Goal: Information Seeking & Learning: Compare options

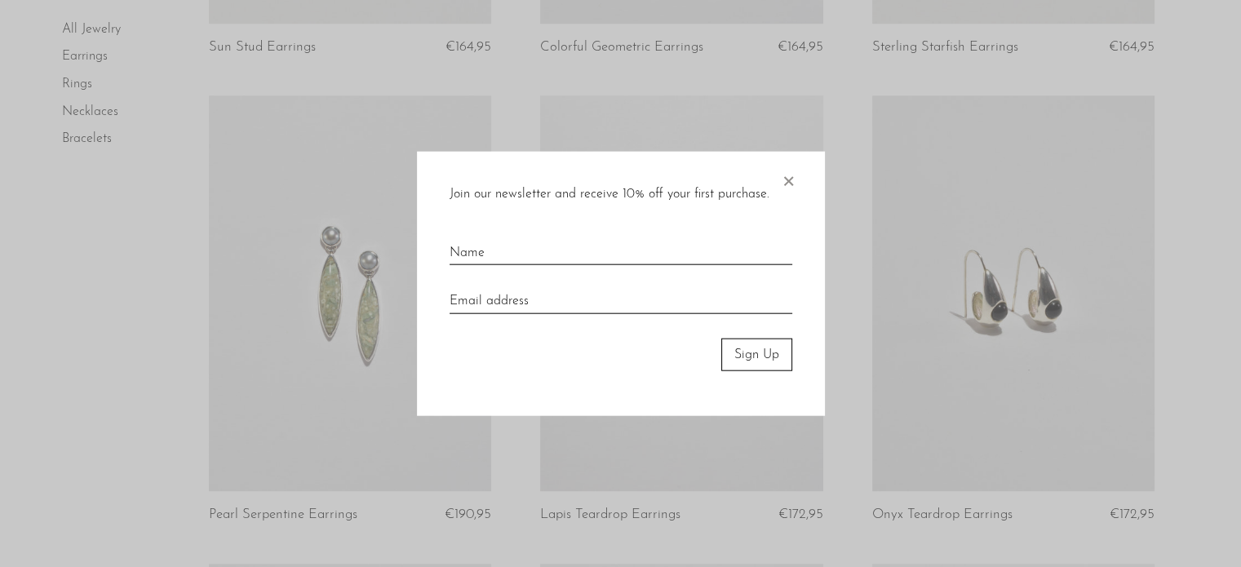
scroll to position [1454, 0]
click at [794, 182] on span "×" at bounding box center [788, 177] width 16 height 52
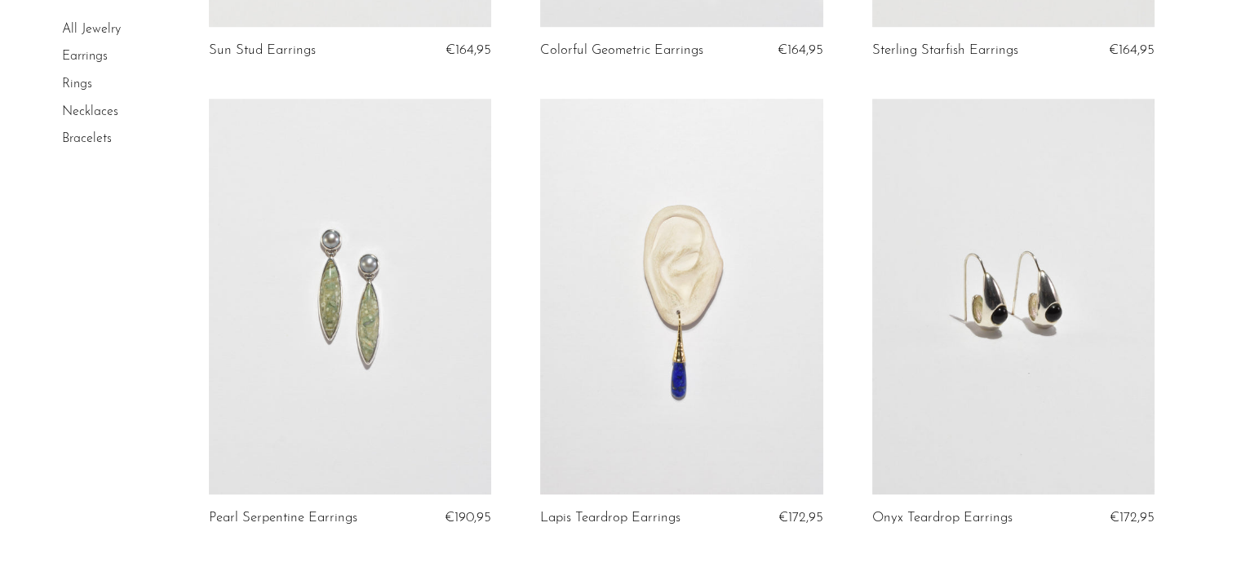
click at [1081, 334] on link at bounding box center [1013, 297] width 282 height 396
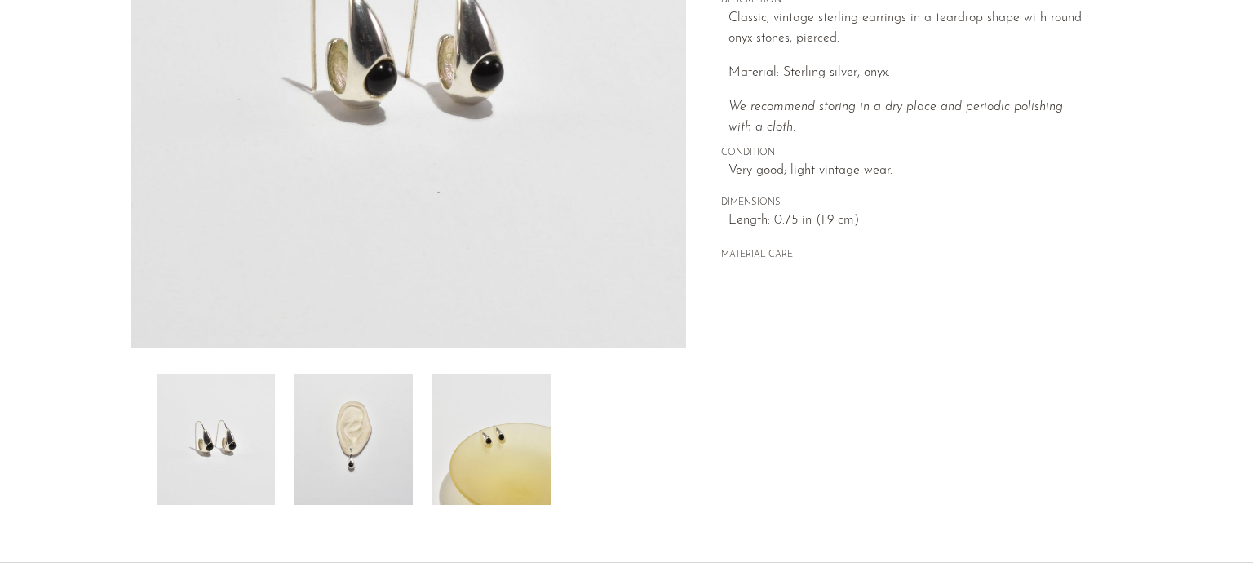
scroll to position [339, 0]
click at [329, 428] on img at bounding box center [354, 439] width 118 height 131
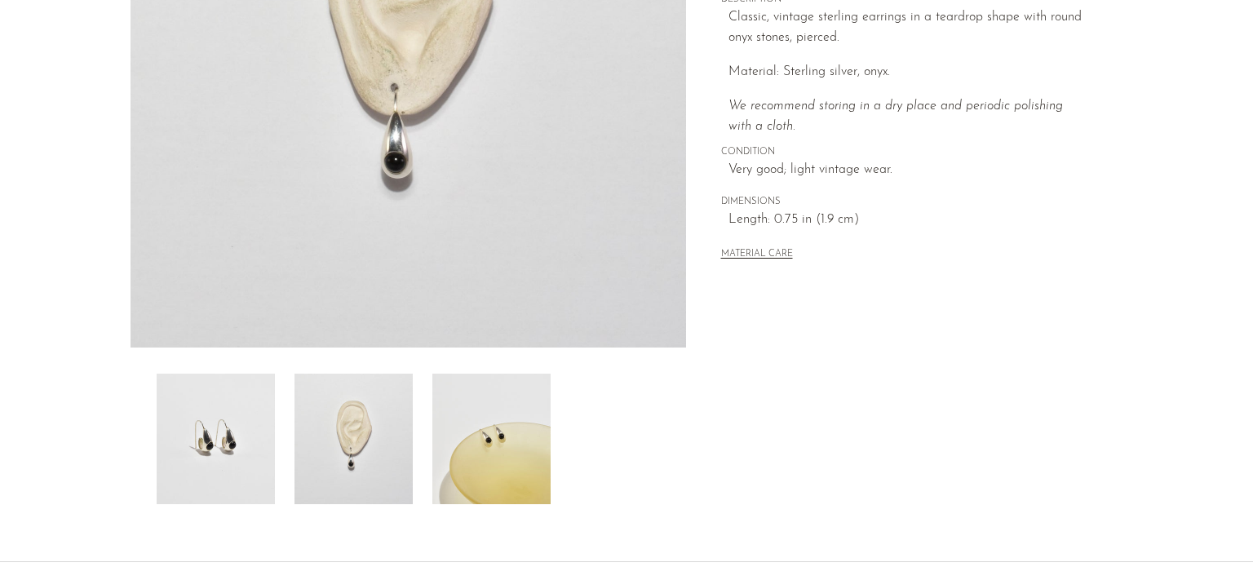
click at [510, 422] on img at bounding box center [492, 439] width 118 height 131
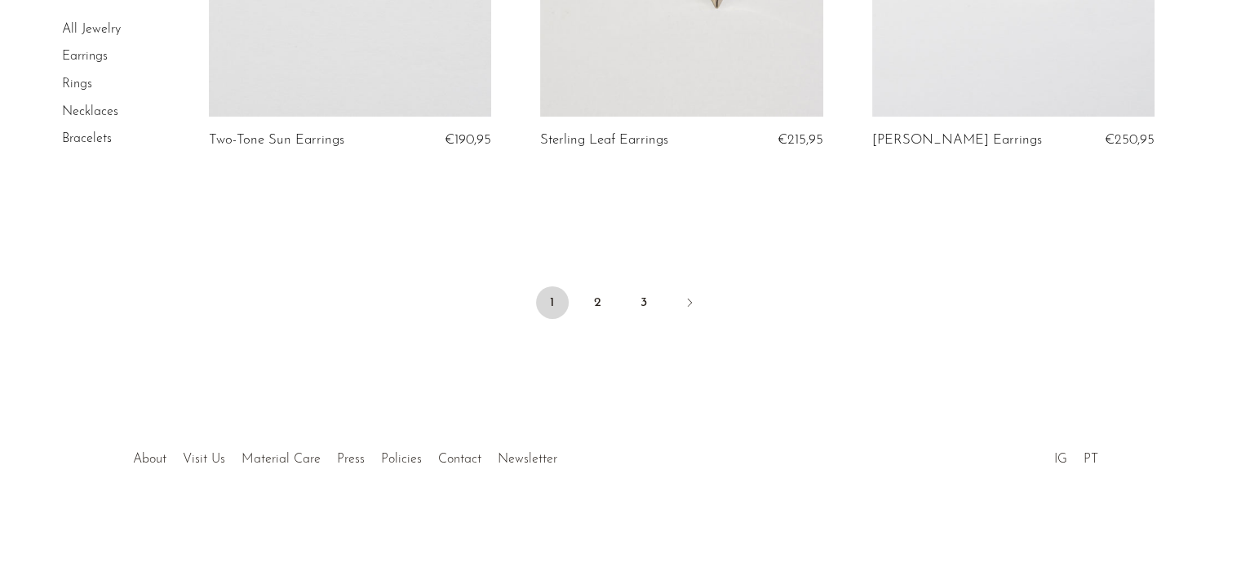
scroll to position [5605, 0]
click at [593, 303] on link "2" at bounding box center [598, 302] width 33 height 33
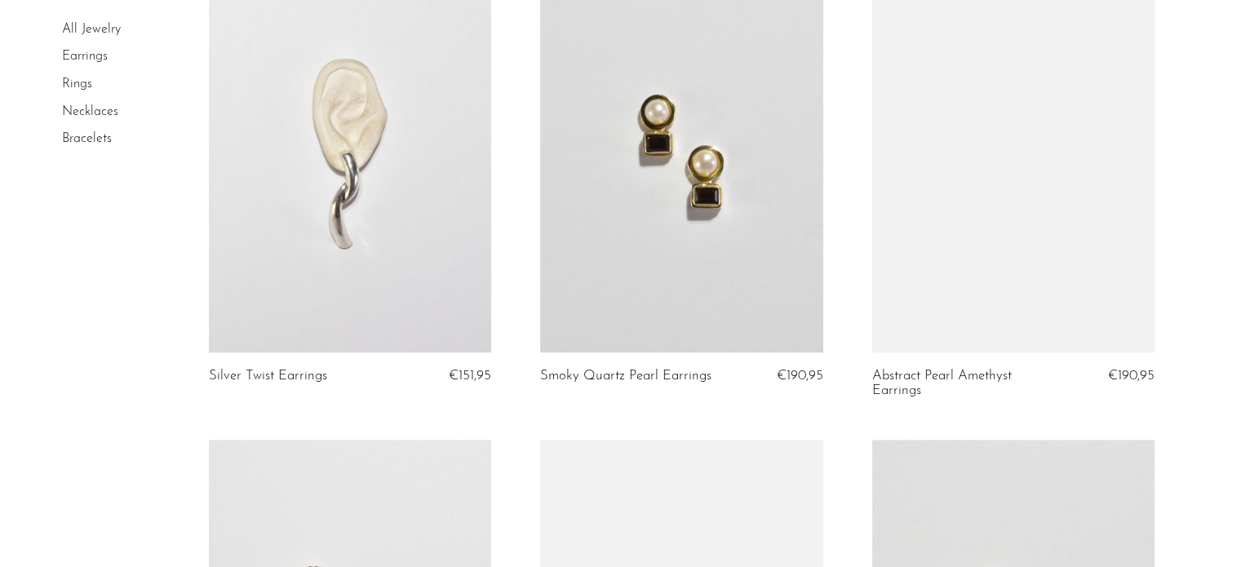
scroll to position [1611, 0]
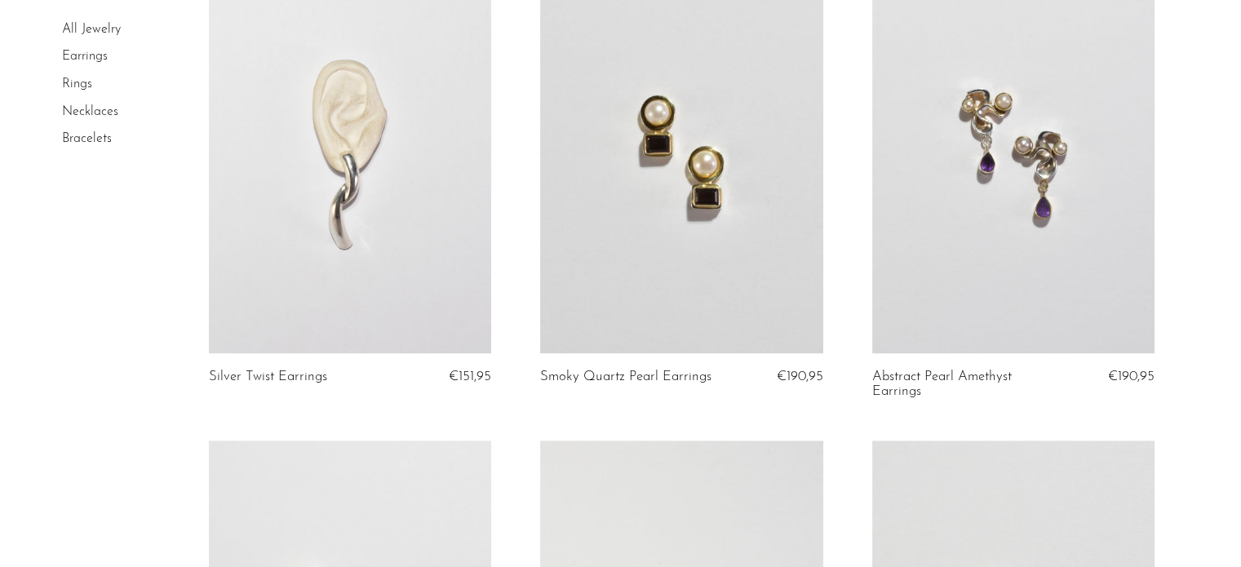
click at [323, 235] on link at bounding box center [350, 156] width 282 height 396
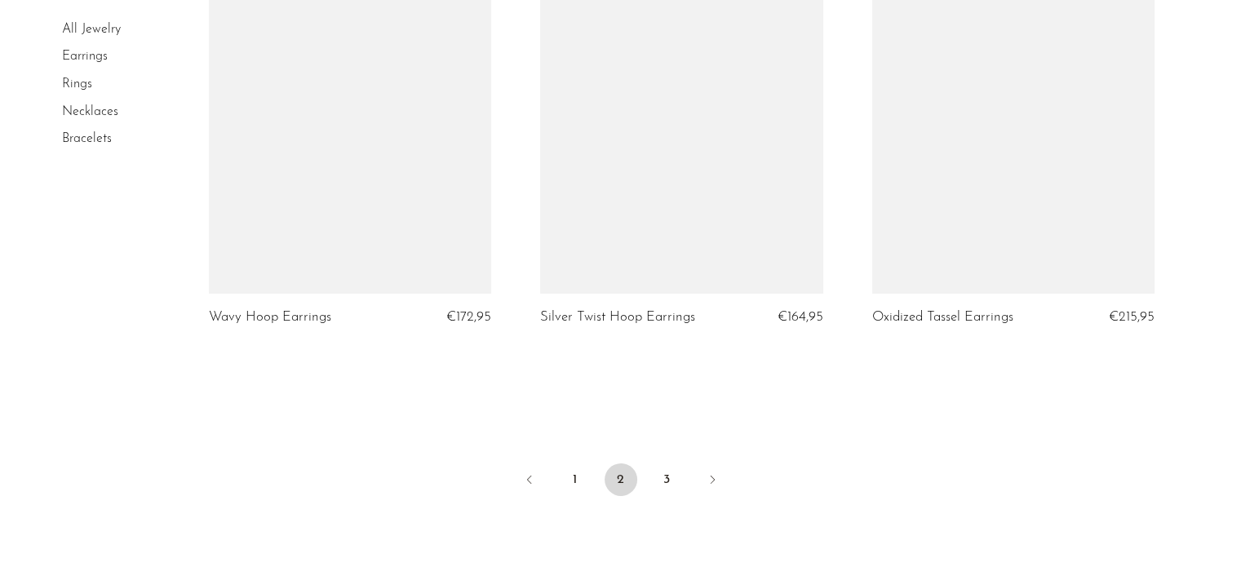
scroll to position [5461, 0]
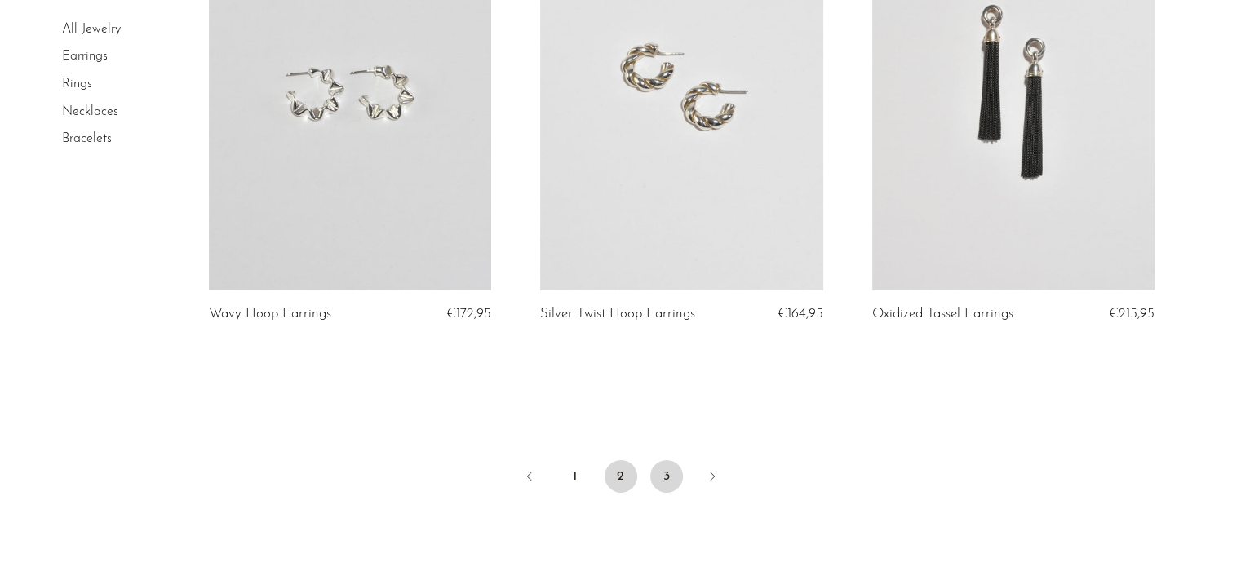
click at [669, 460] on link "3" at bounding box center [666, 476] width 33 height 33
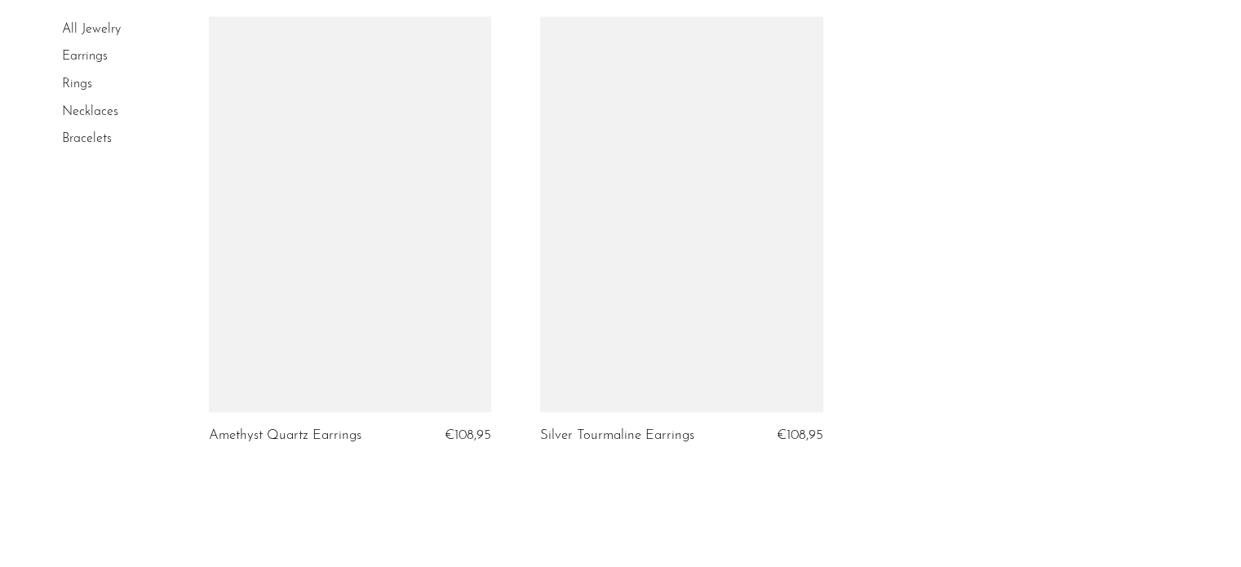
scroll to position [2489, 0]
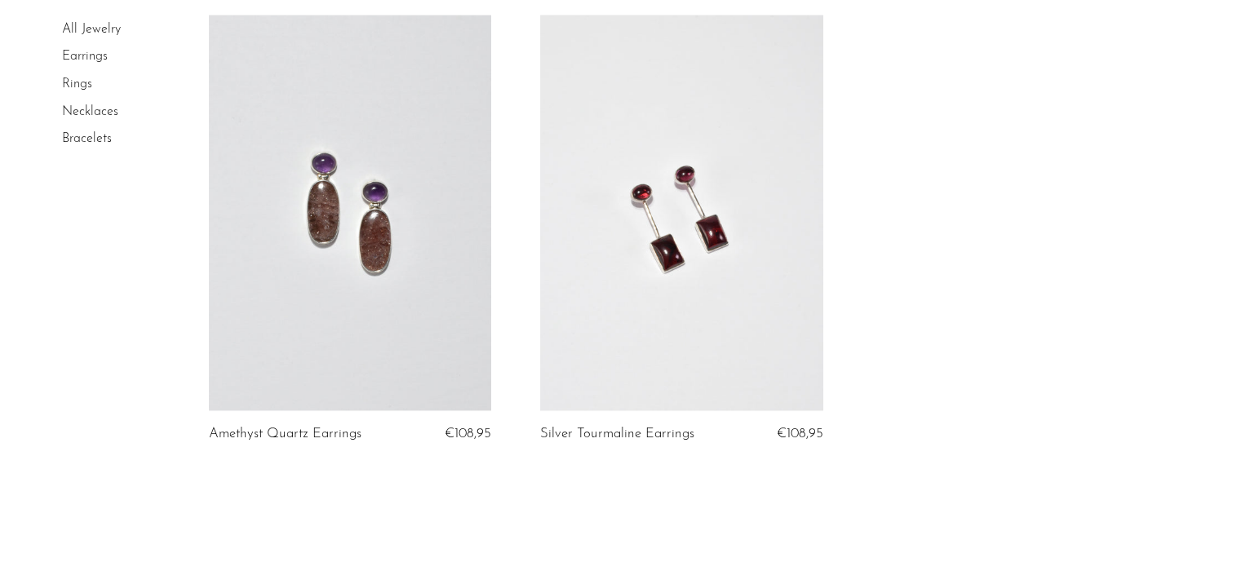
click at [691, 303] on link at bounding box center [681, 213] width 282 height 396
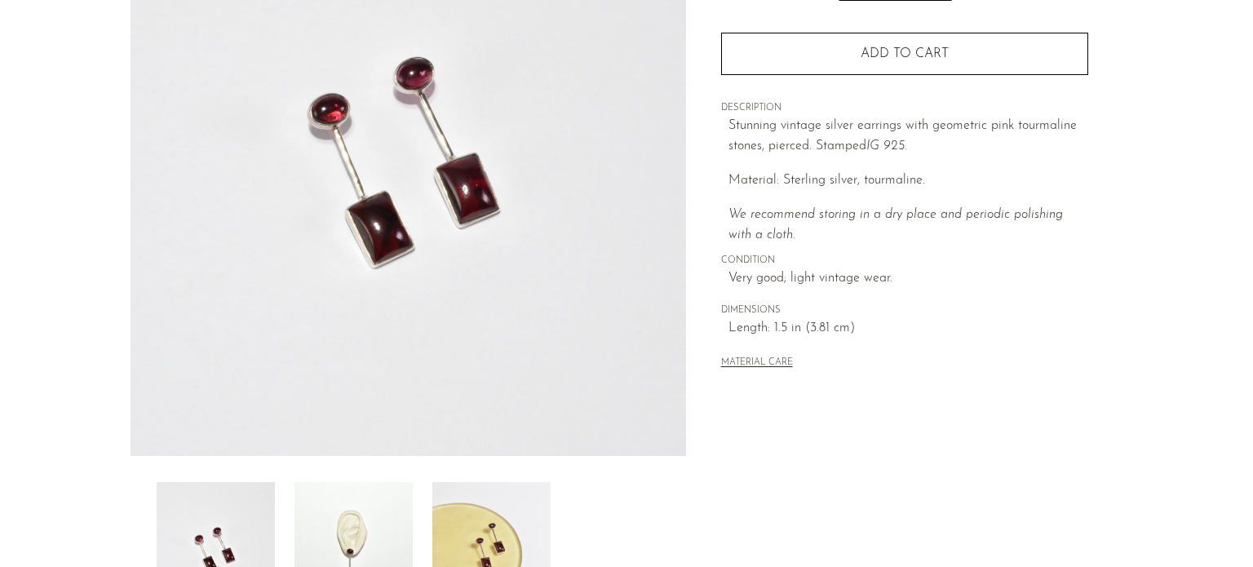
scroll to position [333, 0]
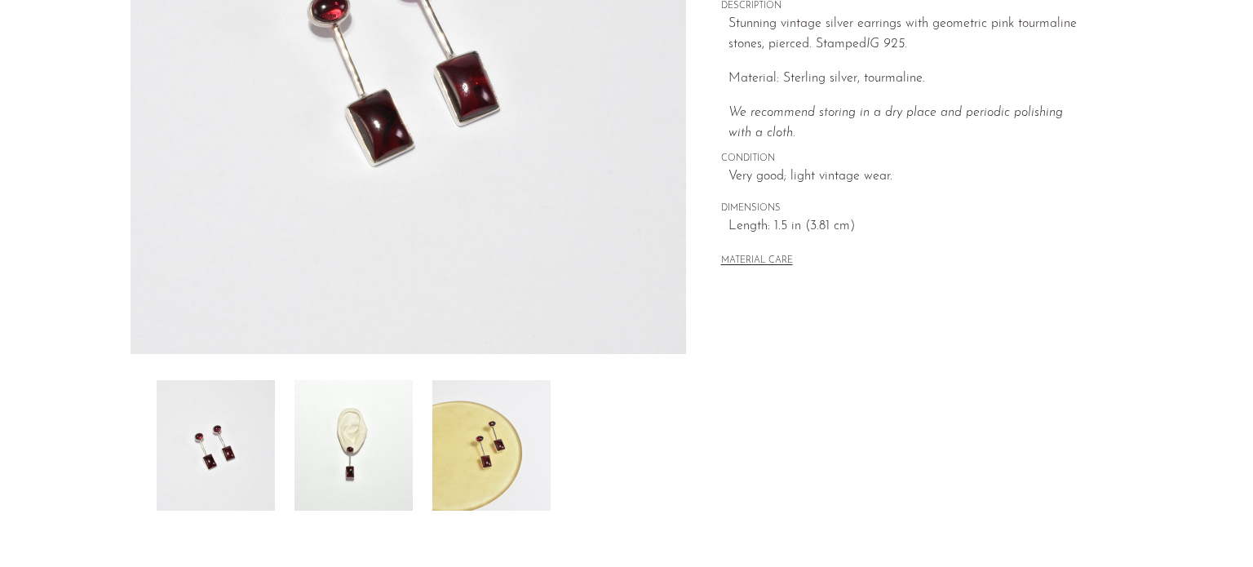
click at [348, 464] on img at bounding box center [354, 445] width 118 height 131
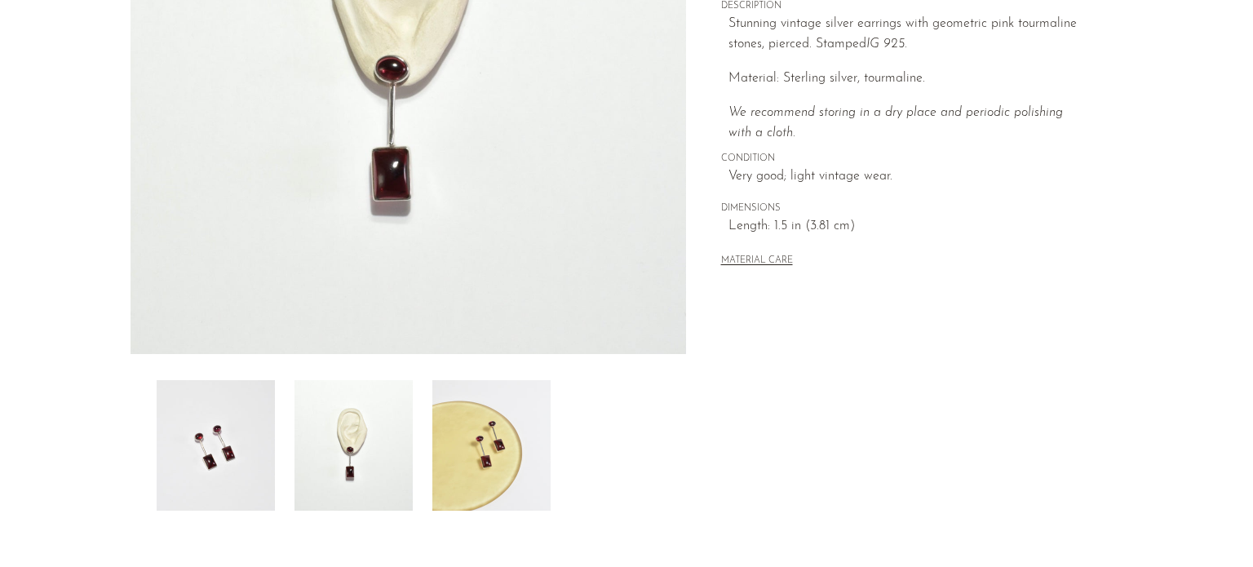
scroll to position [0, 0]
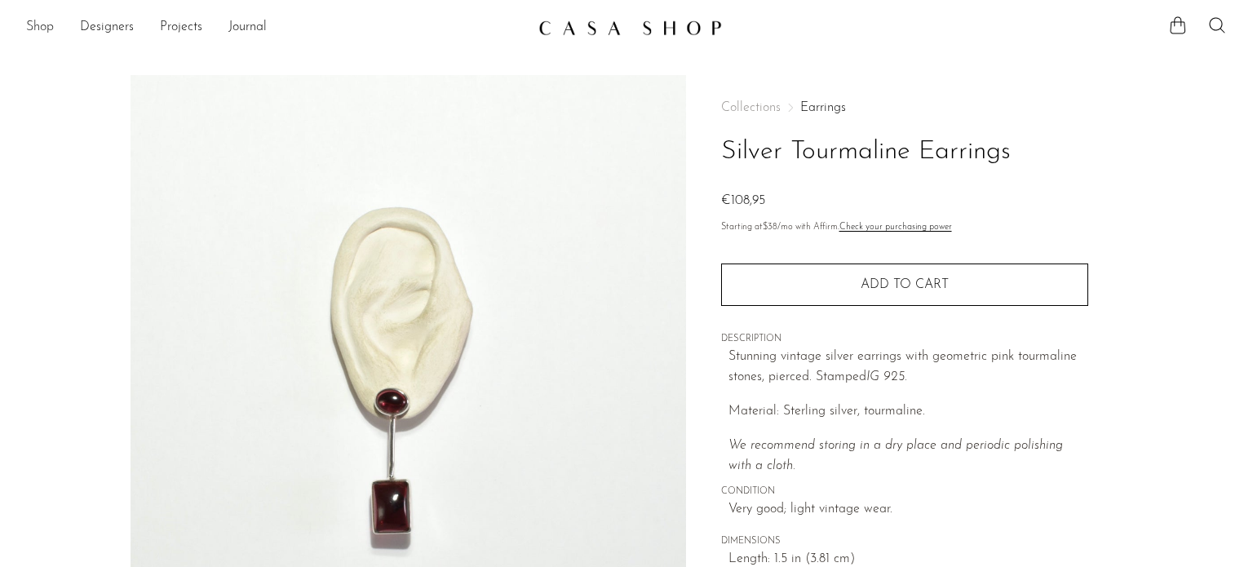
click at [39, 22] on link "Shop" at bounding box center [40, 27] width 28 height 21
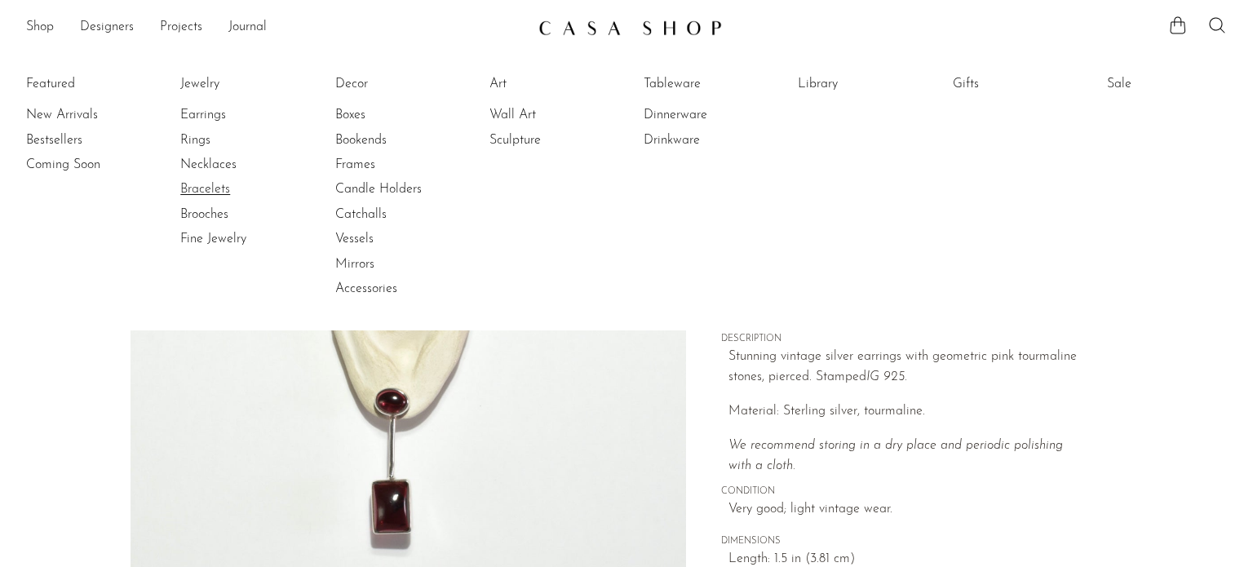
click at [224, 186] on link "Bracelets" at bounding box center [241, 189] width 122 height 18
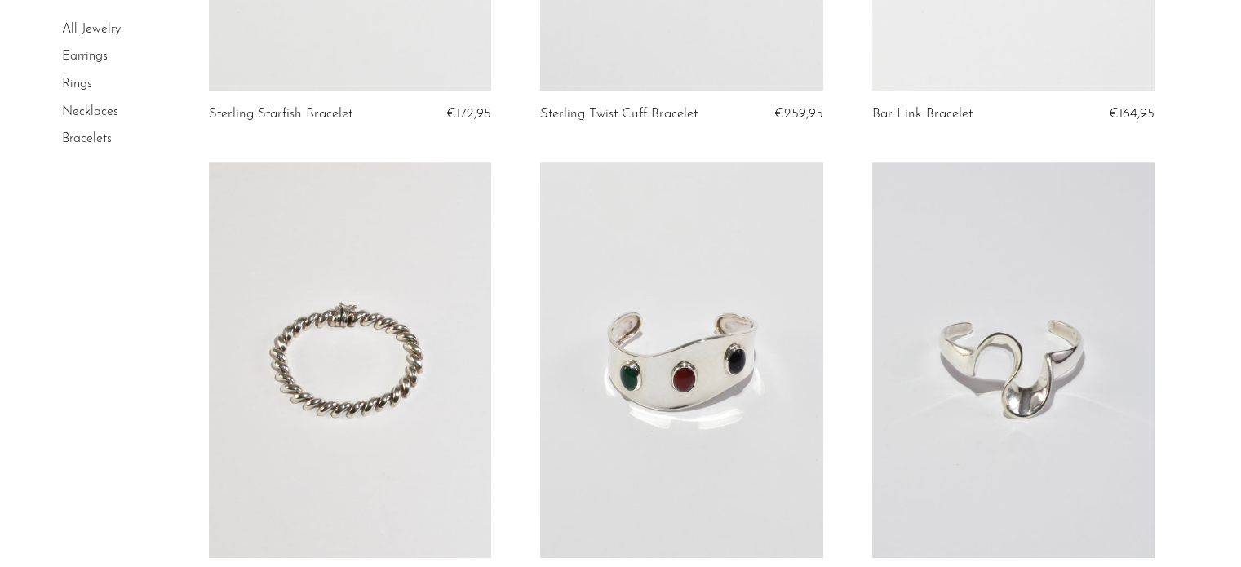
scroll to position [922, 0]
click at [650, 358] on link at bounding box center [681, 361] width 282 height 396
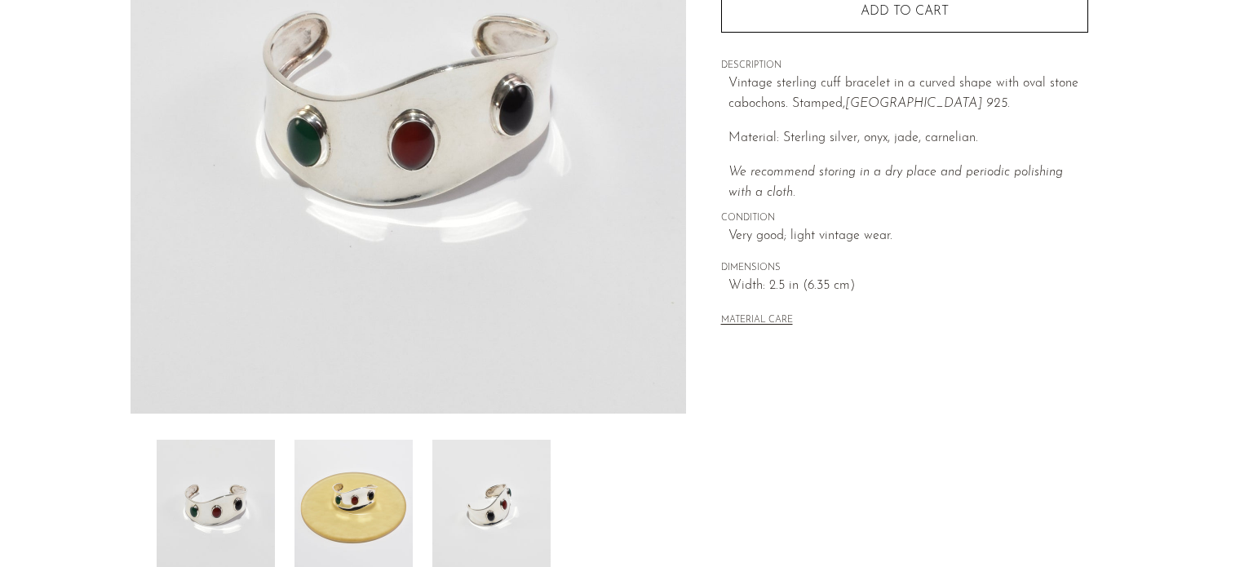
scroll to position [277, 0]
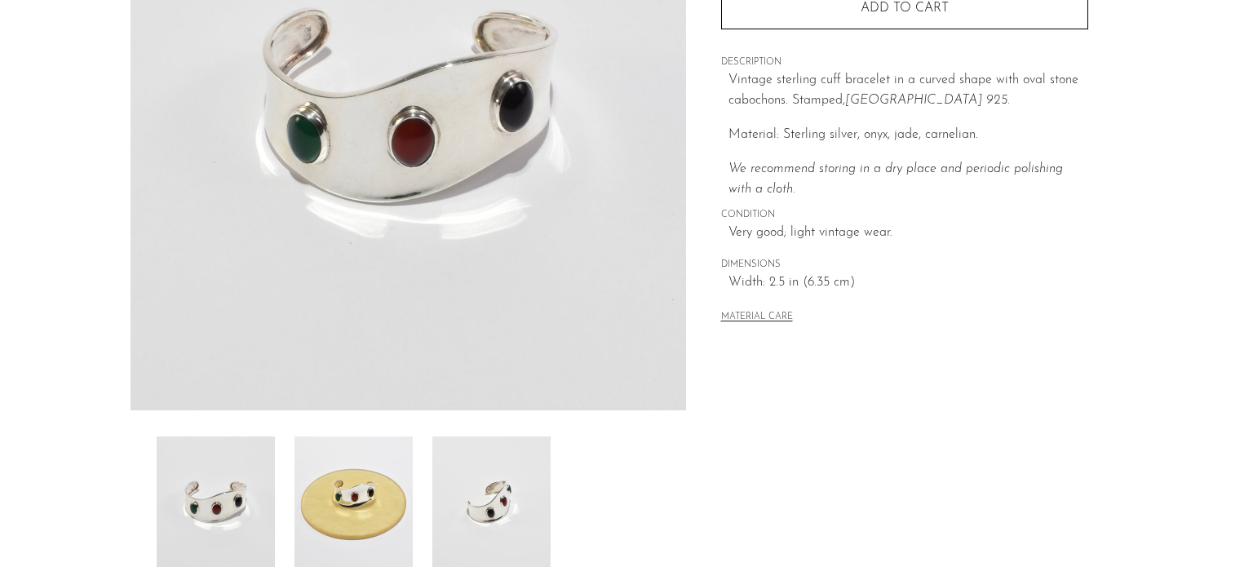
click at [335, 486] on img at bounding box center [354, 502] width 118 height 131
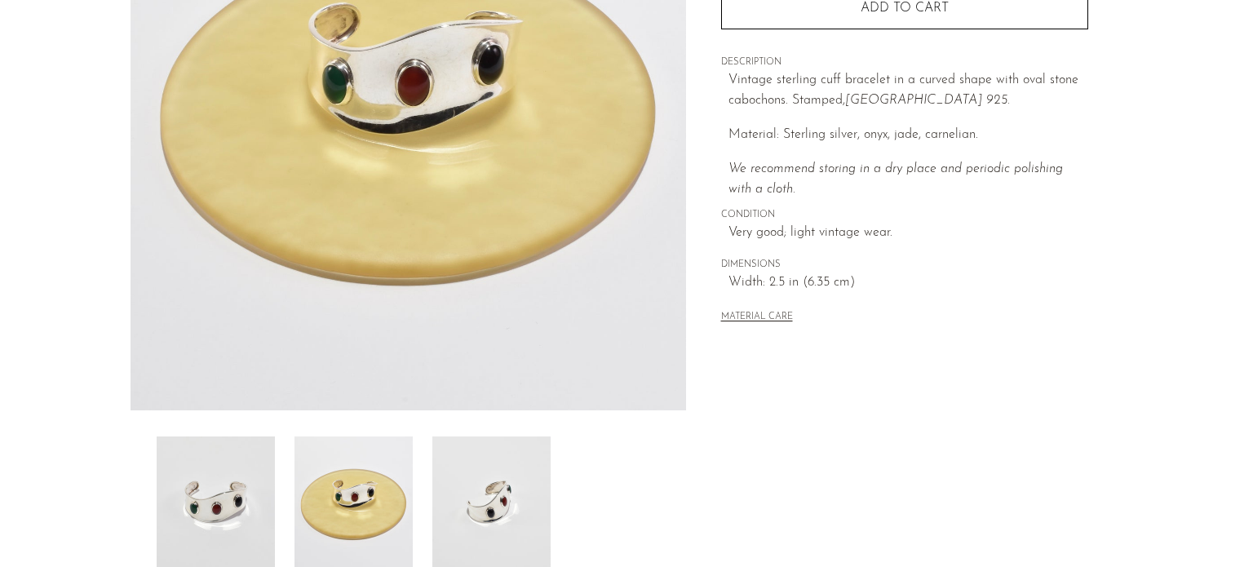
scroll to position [0, 0]
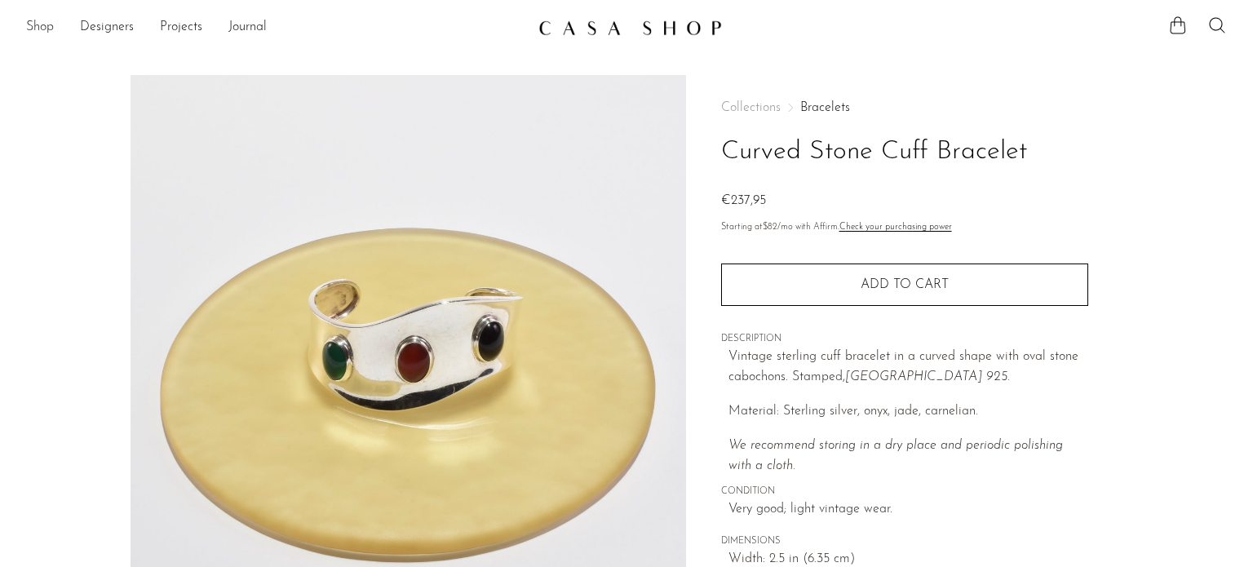
click at [40, 25] on link "Shop" at bounding box center [40, 27] width 28 height 21
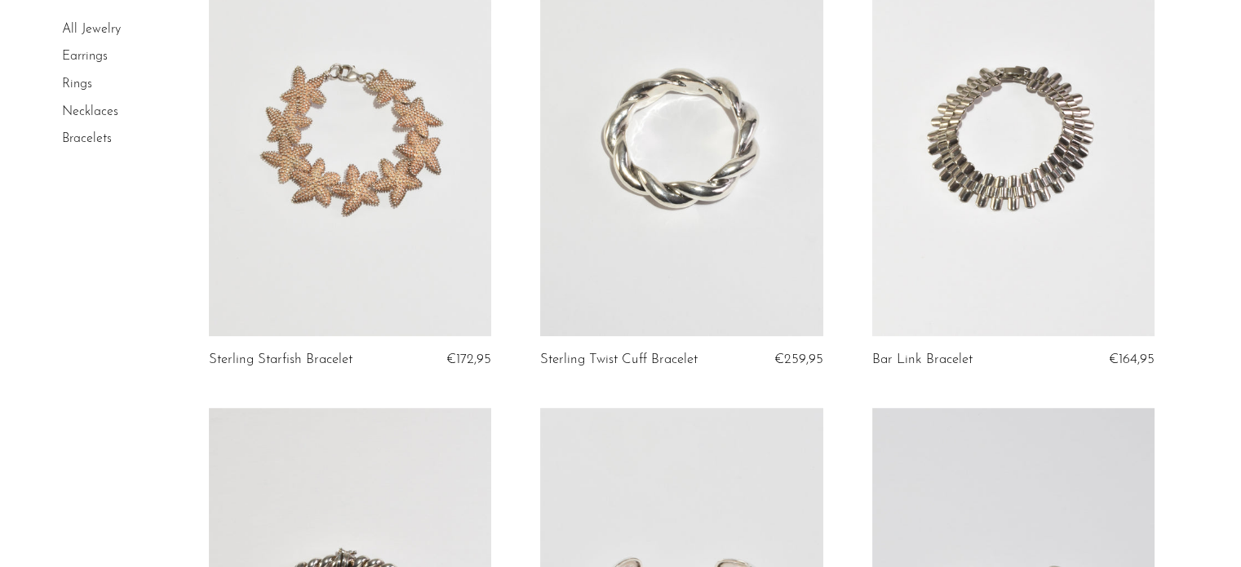
scroll to position [522, 0]
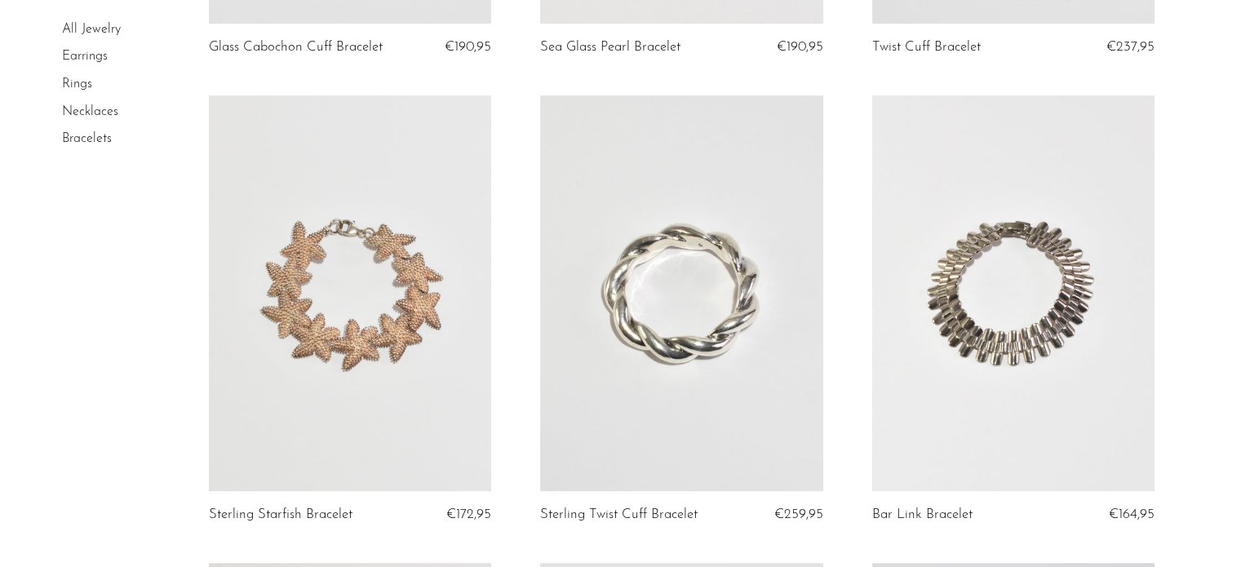
click at [89, 113] on link "Necklaces" at bounding box center [90, 111] width 56 height 13
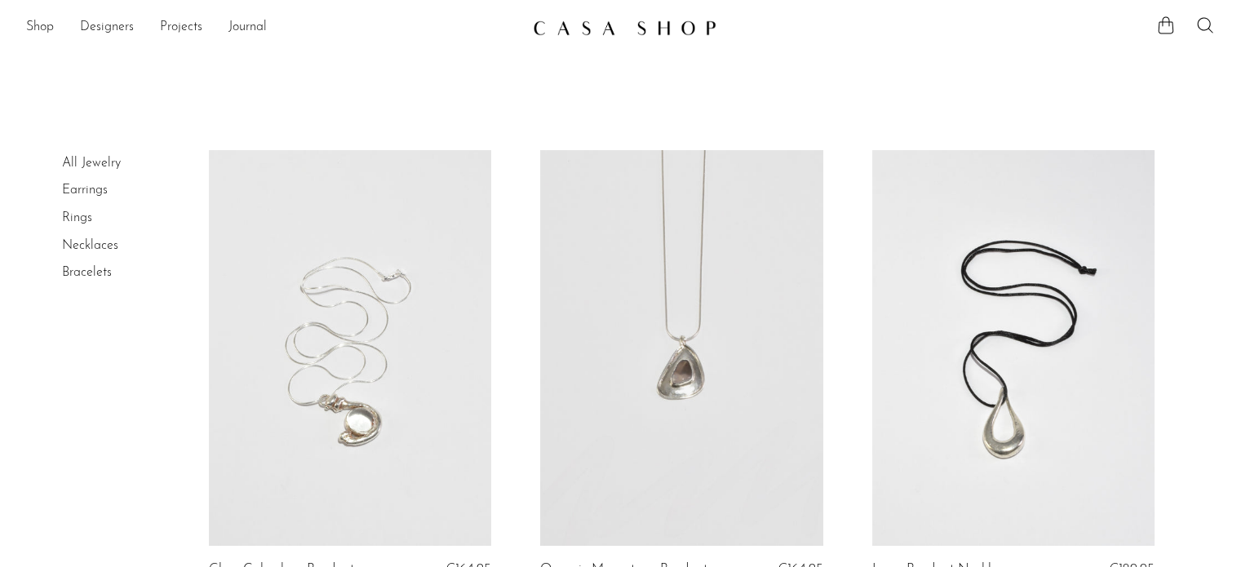
scroll to position [135, 0]
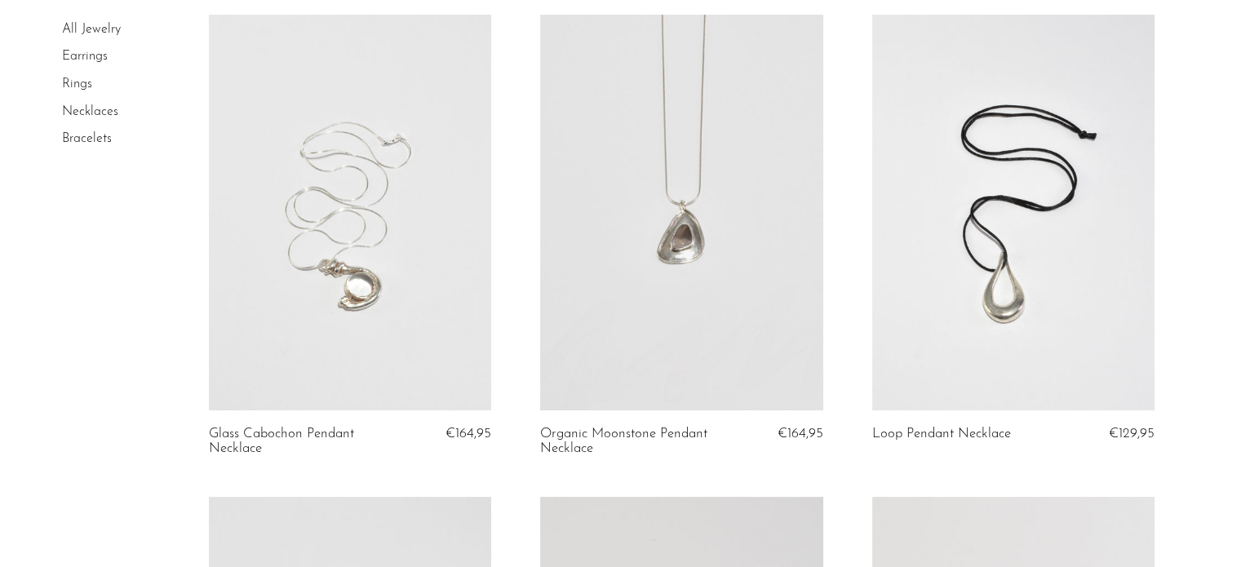
click at [731, 224] on link at bounding box center [681, 213] width 282 height 396
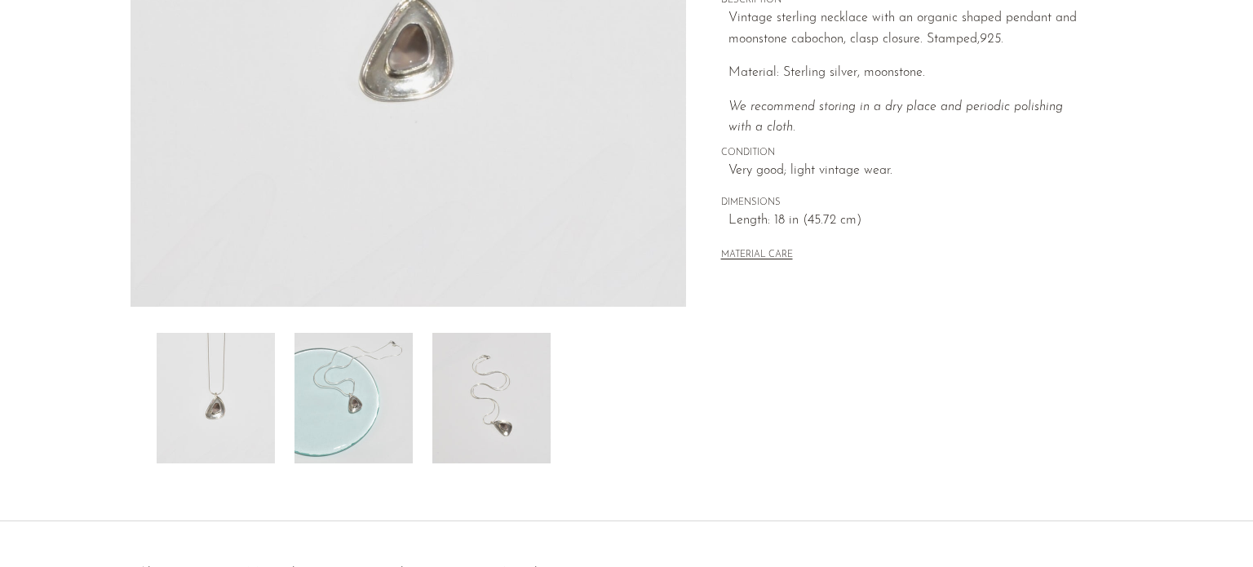
scroll to position [379, 0]
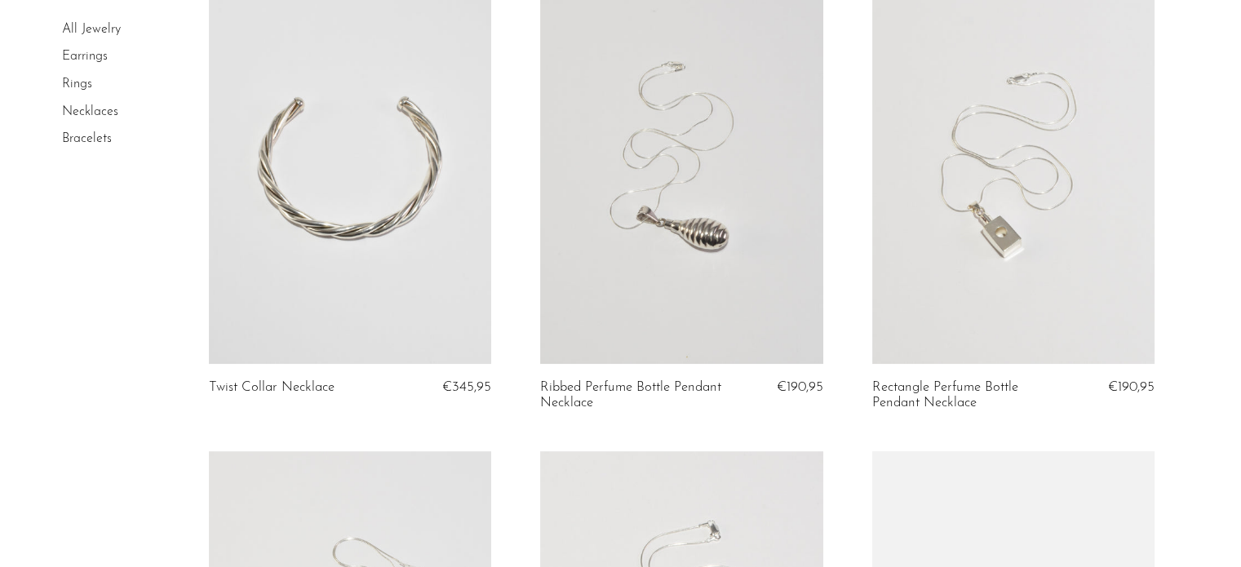
scroll to position [665, 0]
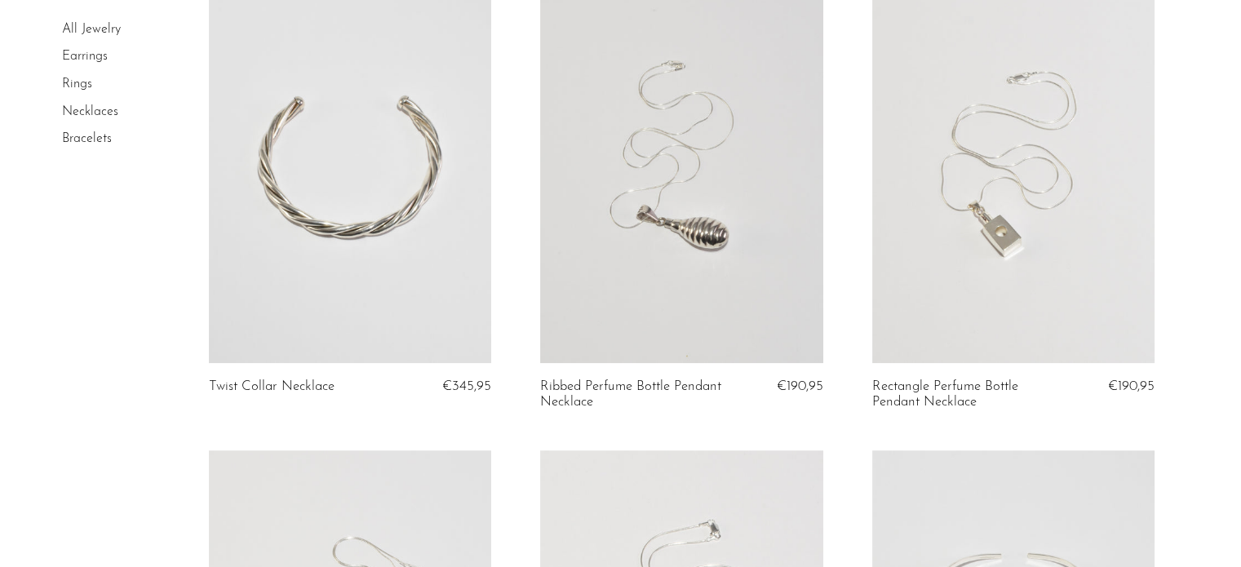
click at [1036, 215] on link at bounding box center [1013, 165] width 282 height 396
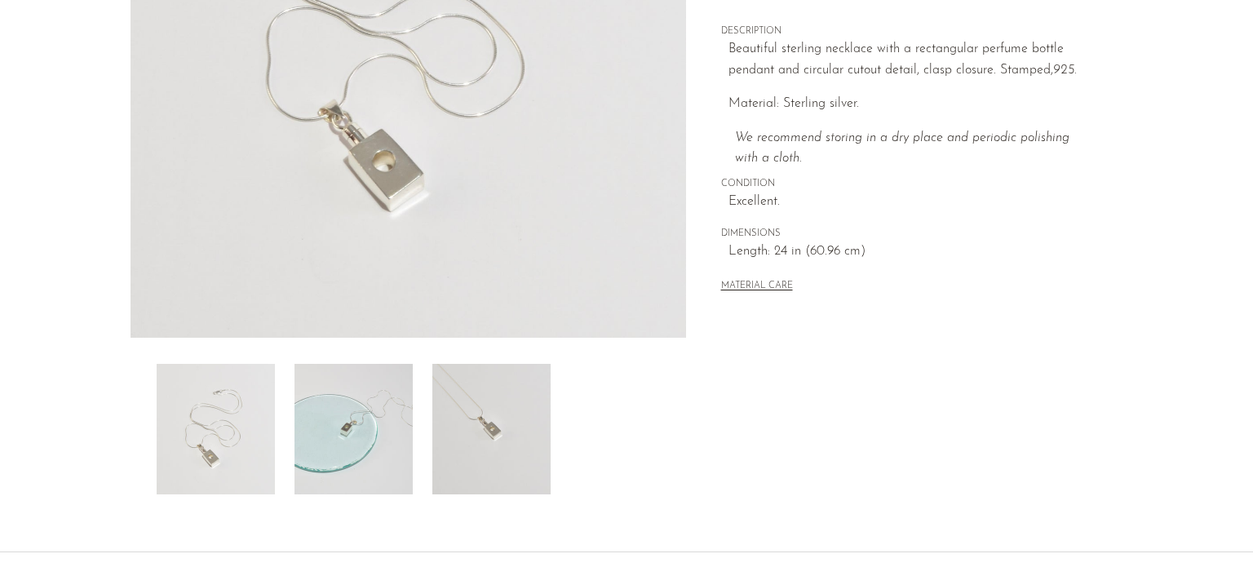
scroll to position [353, 0]
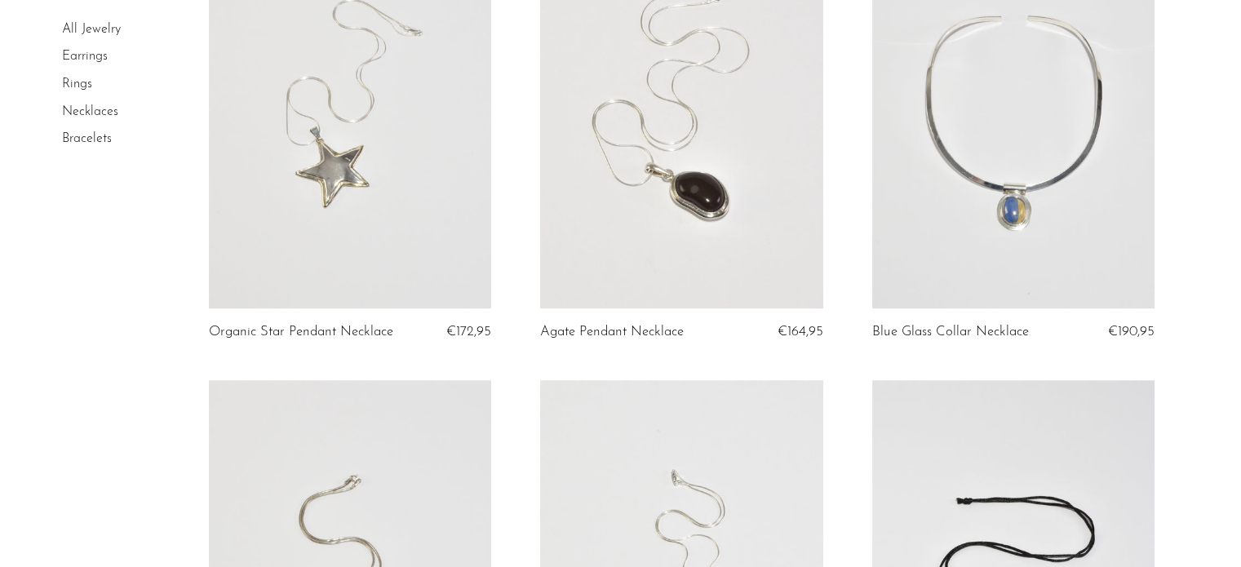
scroll to position [1204, 0]
click at [366, 181] on link at bounding box center [350, 110] width 282 height 396
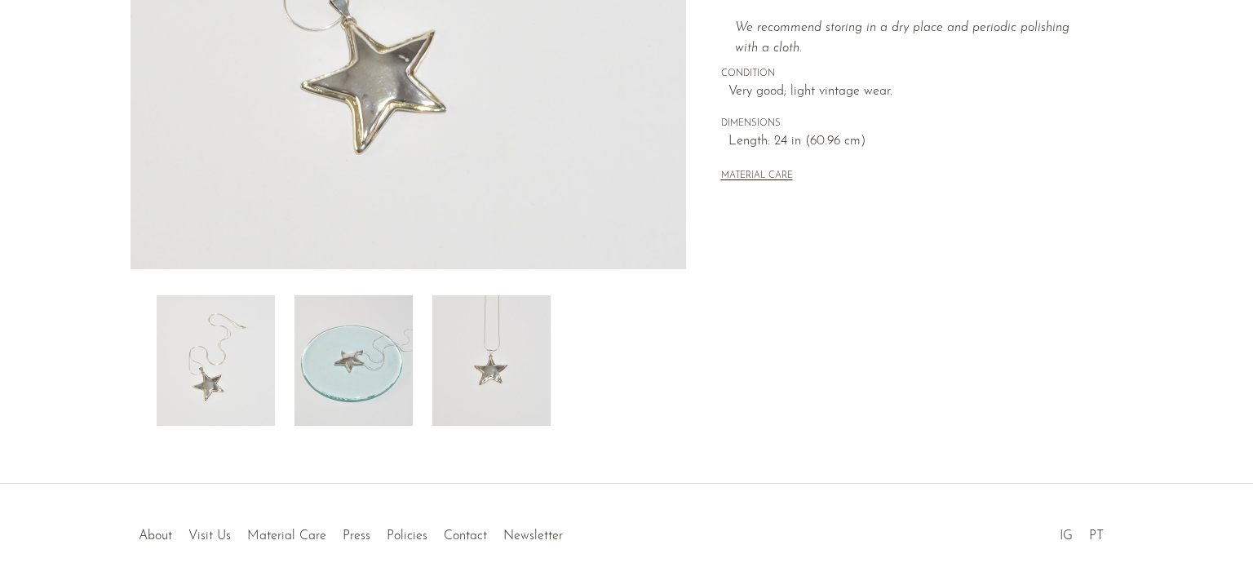
scroll to position [421, 0]
click at [486, 329] on img at bounding box center [492, 357] width 118 height 131
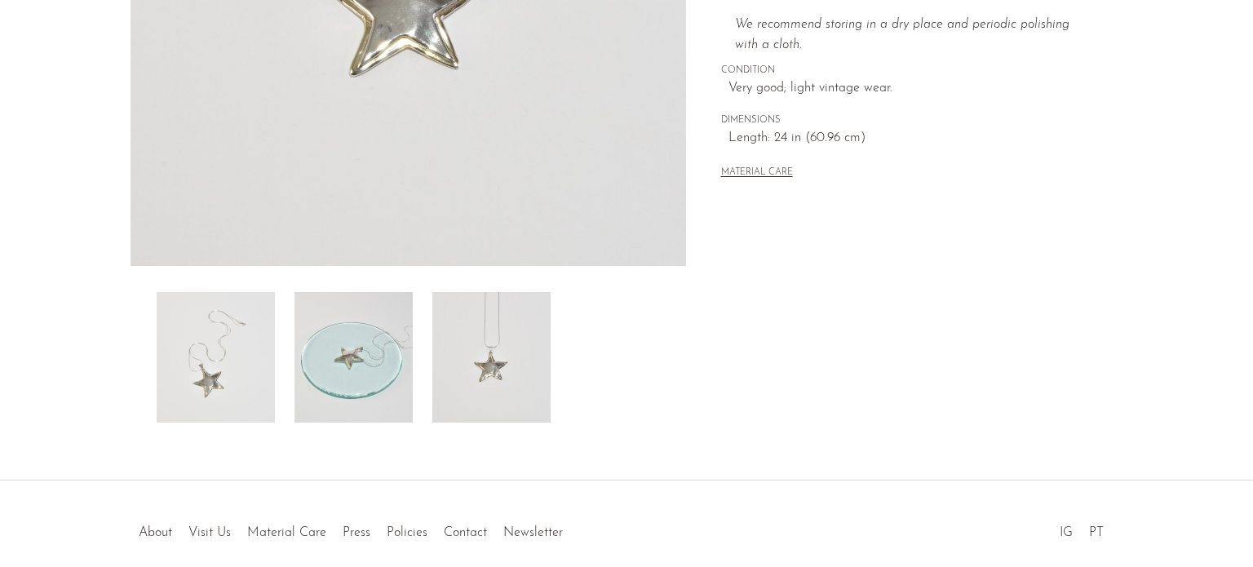
click at [352, 322] on img at bounding box center [354, 357] width 118 height 131
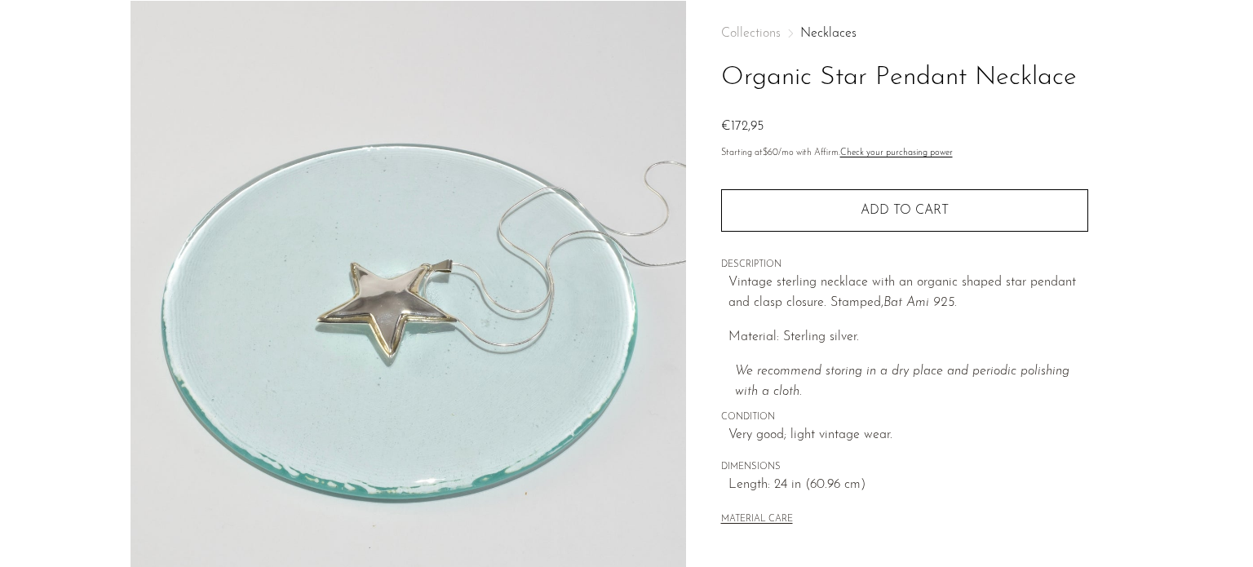
scroll to position [73, 0]
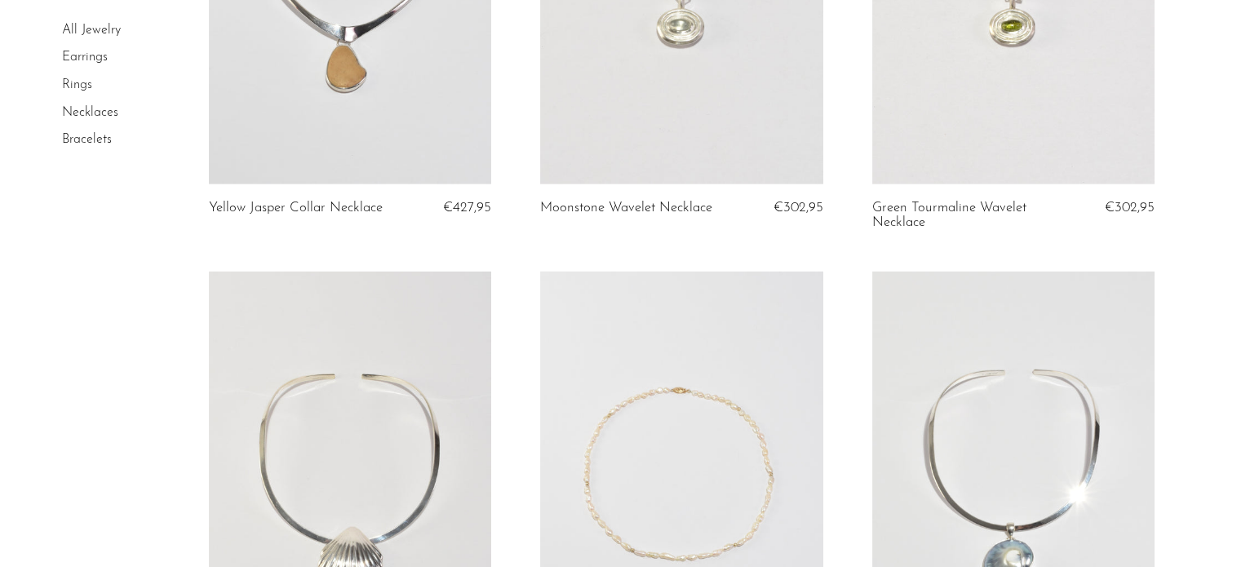
scroll to position [3527, 0]
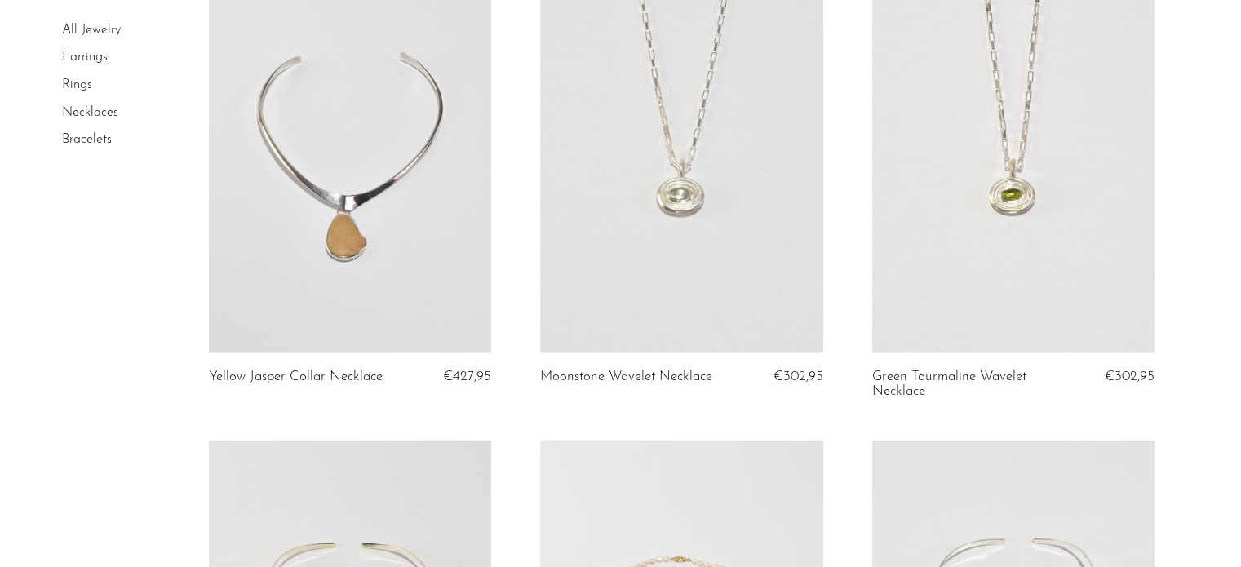
click at [78, 84] on link "Rings" at bounding box center [77, 84] width 30 height 13
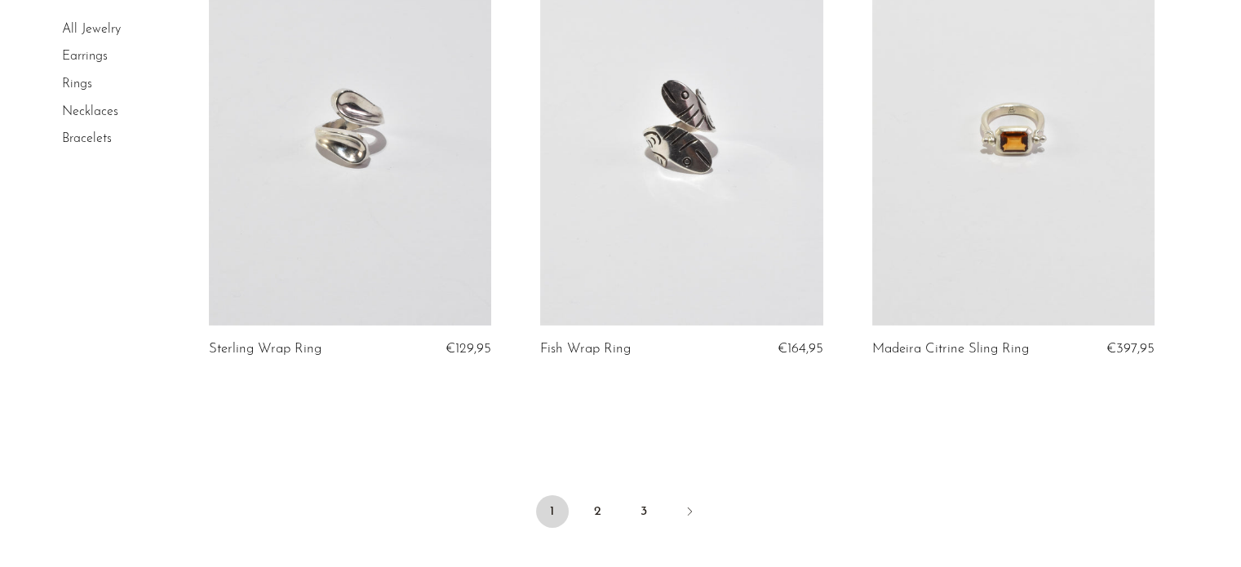
scroll to position [5402, 0]
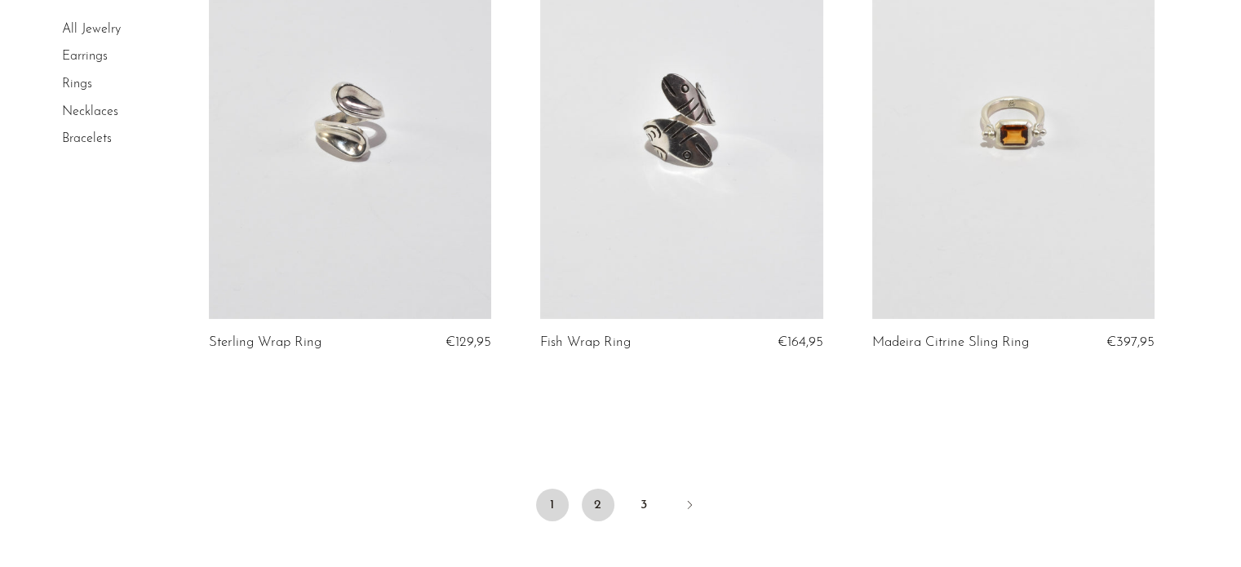
click at [594, 512] on link "2" at bounding box center [598, 505] width 33 height 33
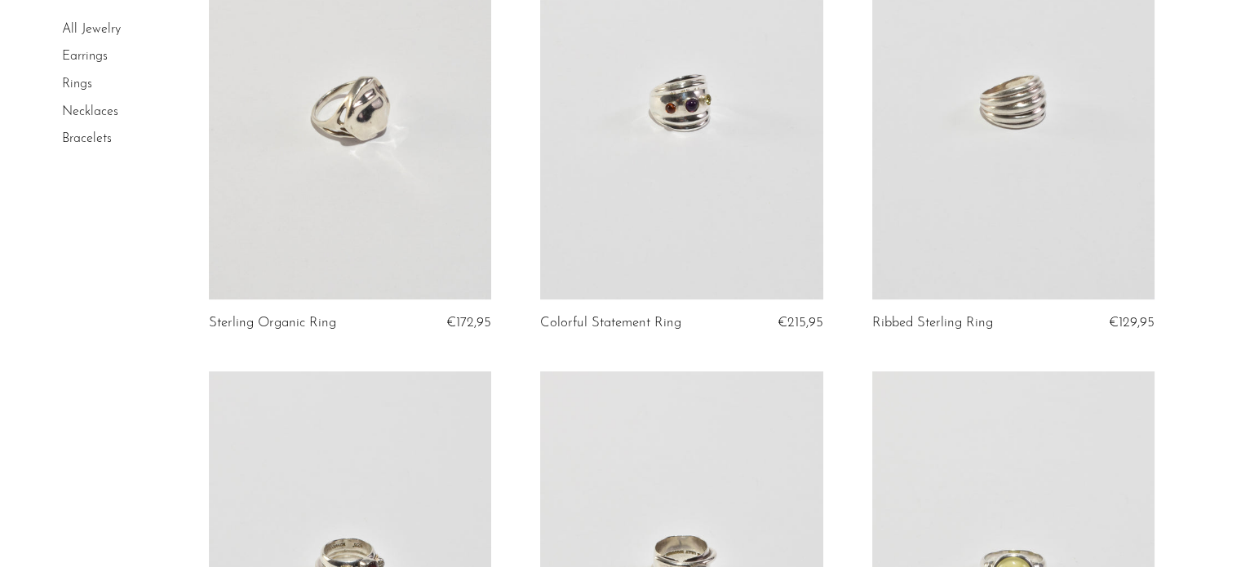
scroll to position [1180, 0]
click at [646, 226] on link at bounding box center [681, 103] width 282 height 396
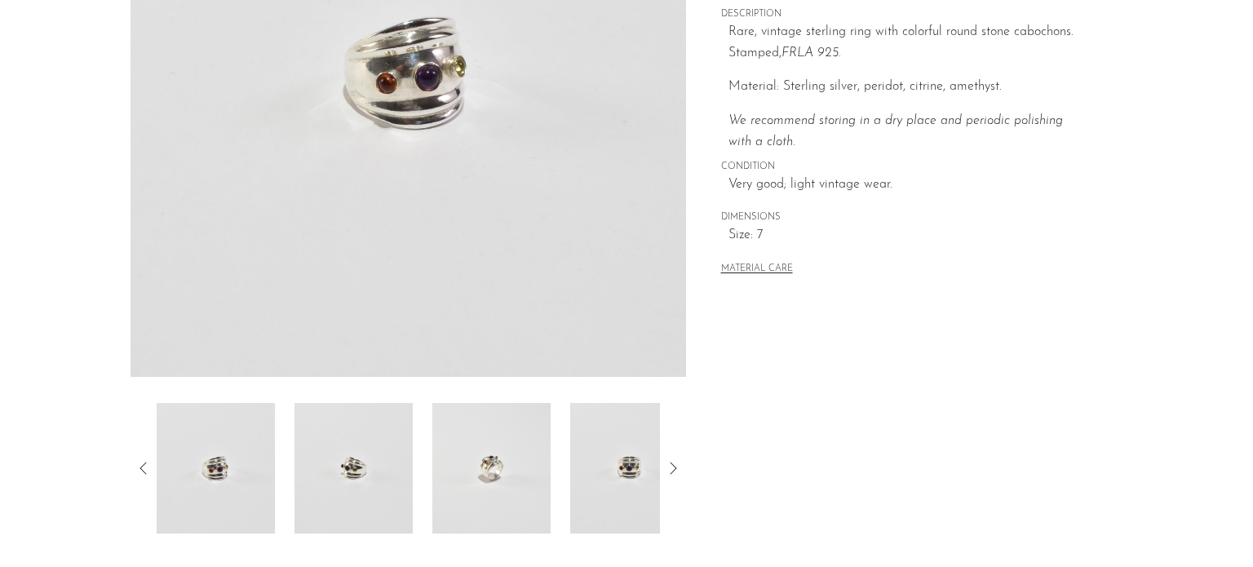
scroll to position [313, 0]
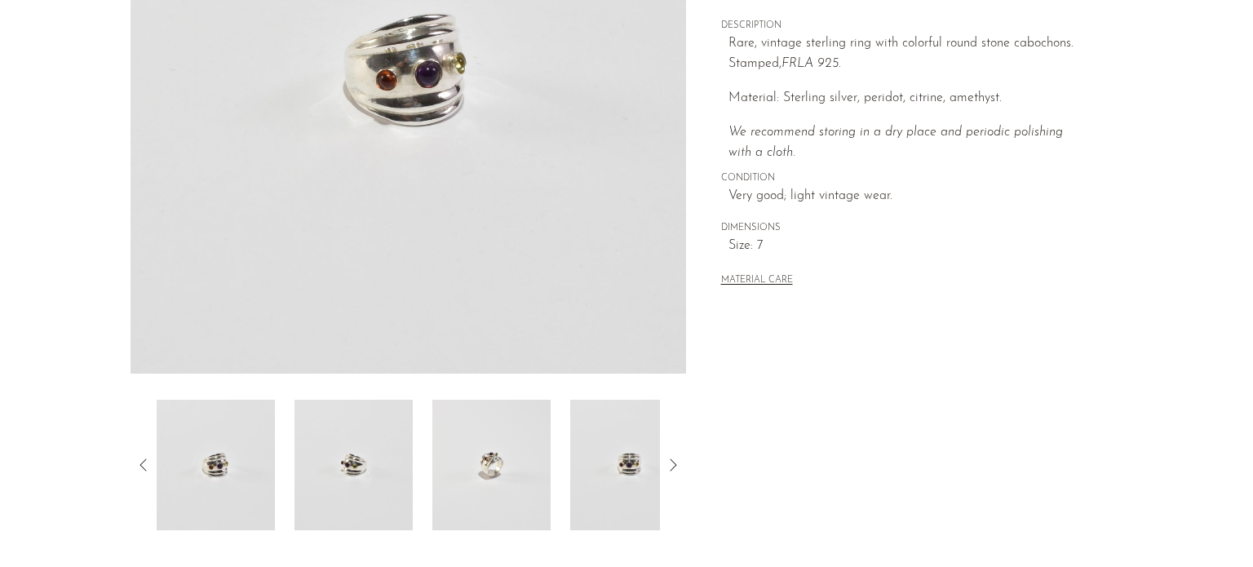
click at [507, 466] on img at bounding box center [492, 465] width 118 height 131
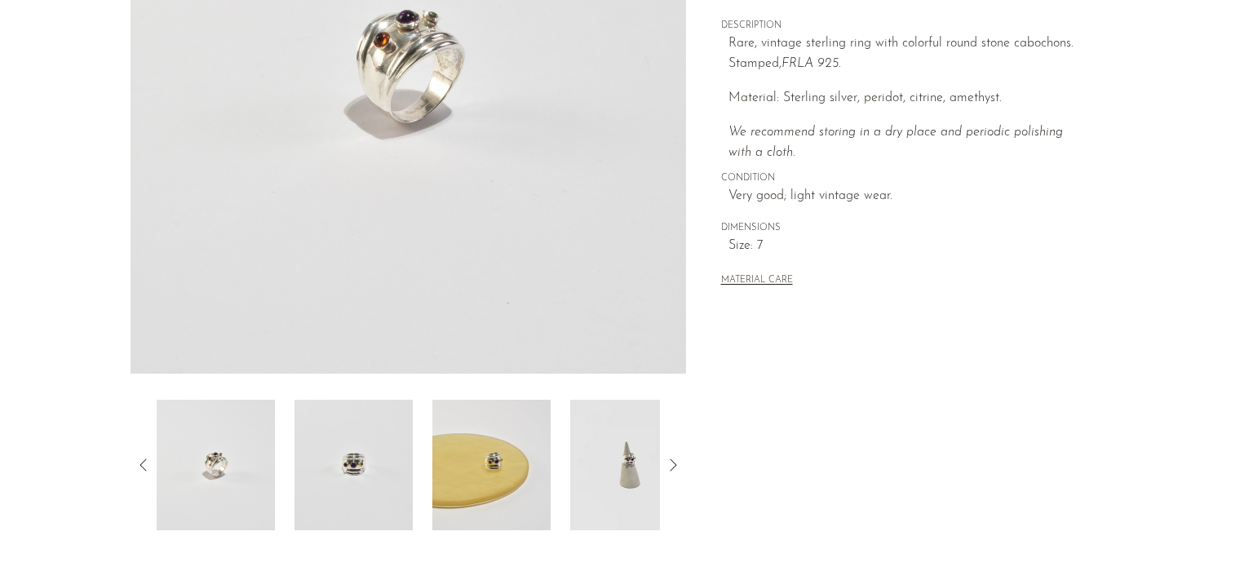
click at [629, 470] on img at bounding box center [629, 465] width 118 height 131
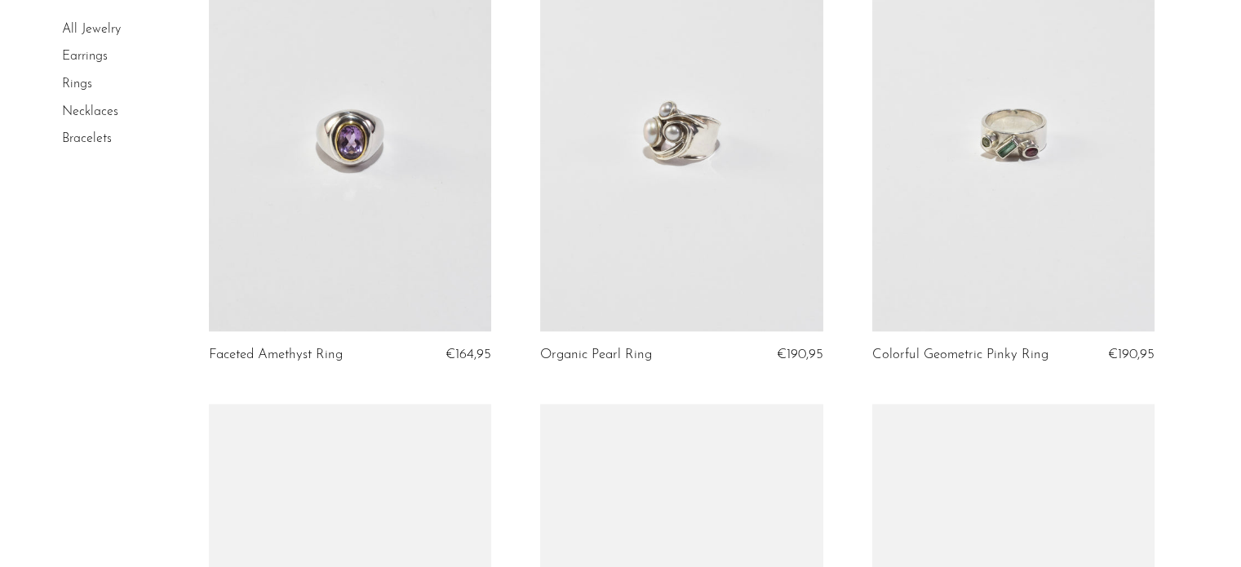
scroll to position [2194, 0]
